Goal: Information Seeking & Learning: Learn about a topic

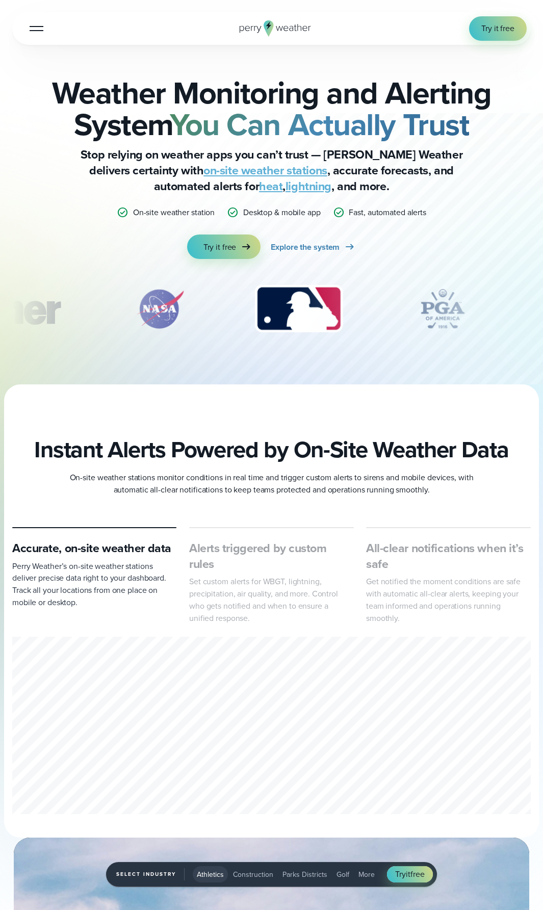
click at [46, 25] on button "Open Menu" at bounding box center [36, 28] width 24 height 24
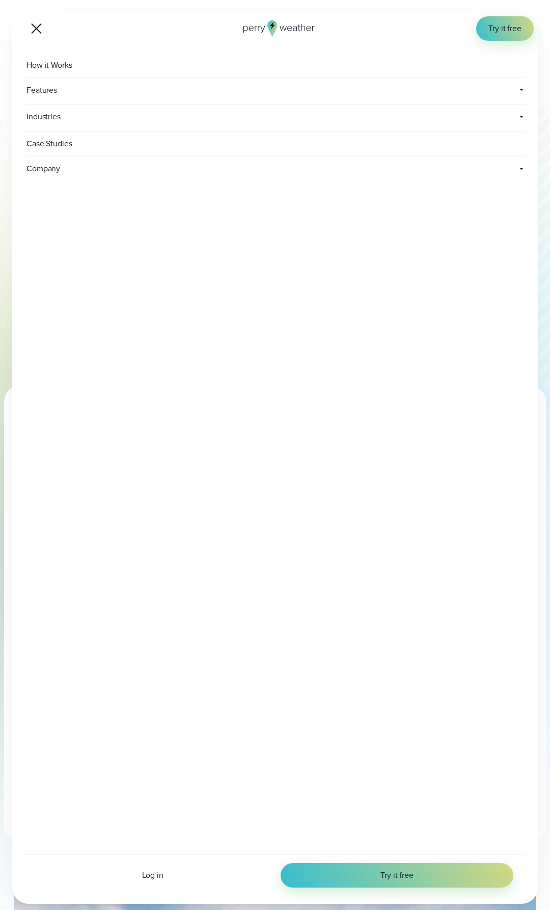
click at [63, 145] on span "Case Studies" at bounding box center [50, 143] width 52 height 24
